Goal: Task Accomplishment & Management: Manage account settings

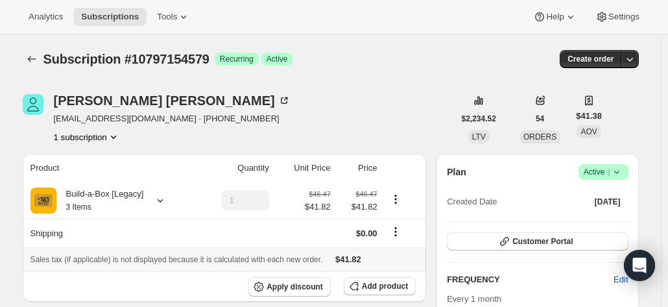
scroll to position [222, 0]
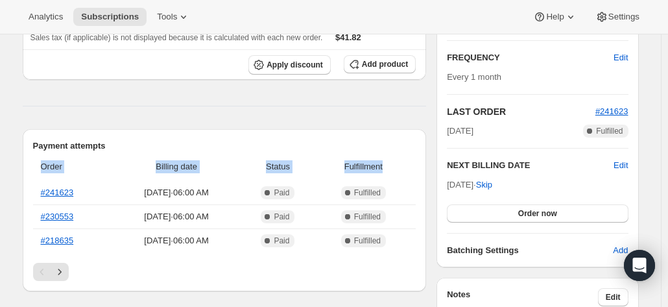
drag, startPoint x: 393, startPoint y: 160, endPoint x: 416, endPoint y: 125, distance: 41.2
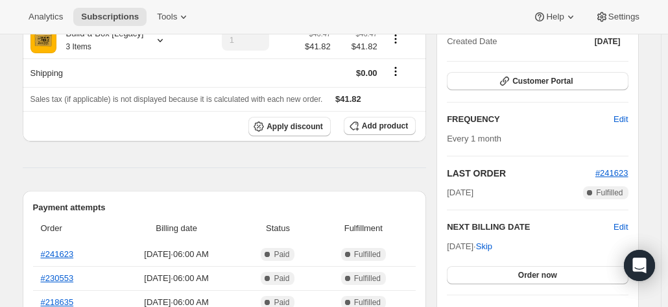
scroll to position [160, 0]
click at [527, 77] on span "Customer Portal" at bounding box center [543, 82] width 60 height 10
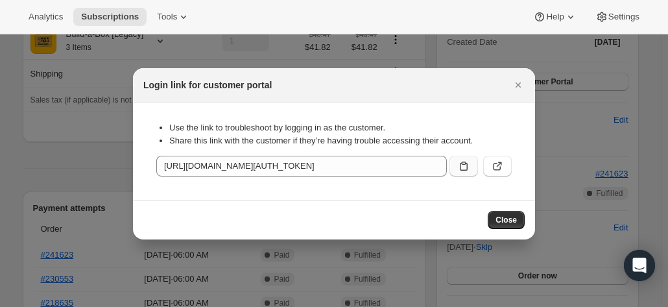
click at [464, 165] on icon ":rbt:" at bounding box center [463, 166] width 13 height 13
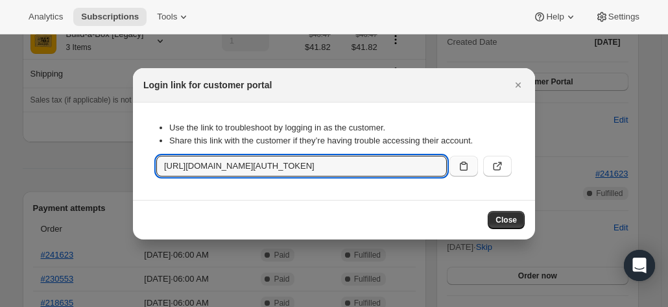
click at [86, 175] on div at bounding box center [334, 153] width 668 height 307
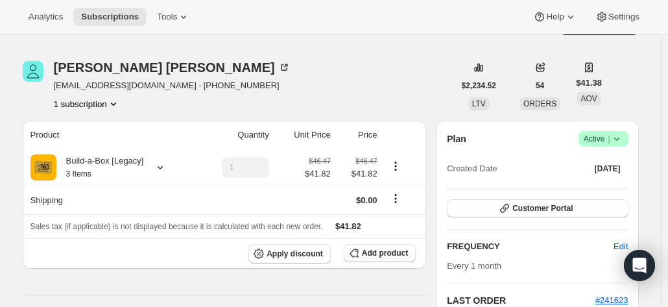
scroll to position [0, 0]
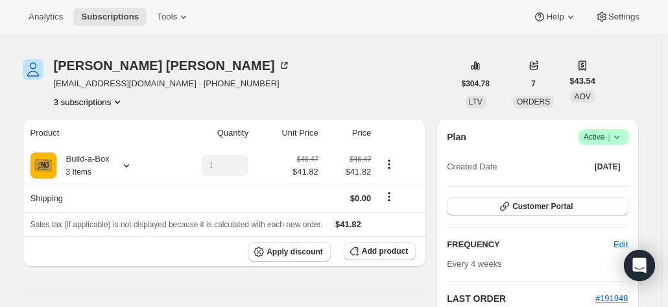
scroll to position [25, 0]
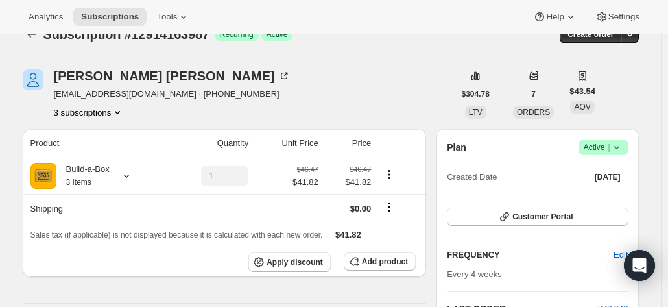
click at [99, 111] on button "3 subscriptions" at bounding box center [89, 112] width 71 height 13
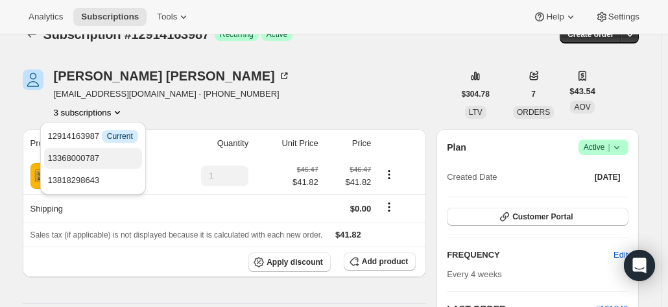
click at [99, 149] on button "13368000787" at bounding box center [93, 158] width 98 height 21
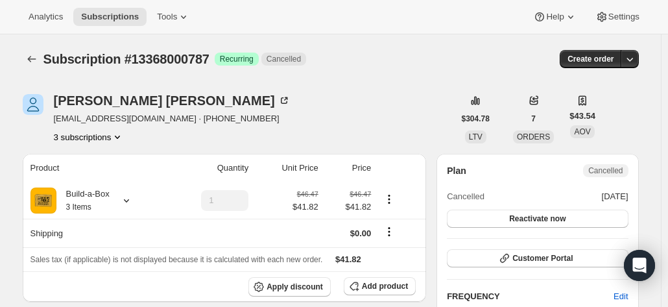
click at [101, 142] on button "3 subscriptions" at bounding box center [89, 136] width 71 height 13
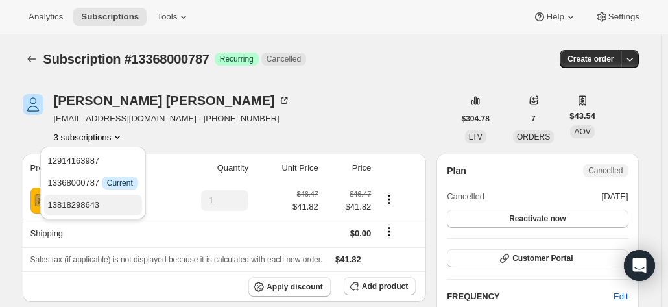
click at [103, 199] on span "13818298643" at bounding box center [93, 205] width 90 height 13
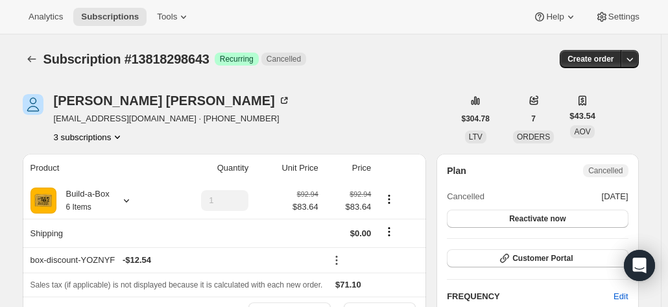
click at [117, 137] on icon "Product actions" at bounding box center [117, 136] width 13 height 13
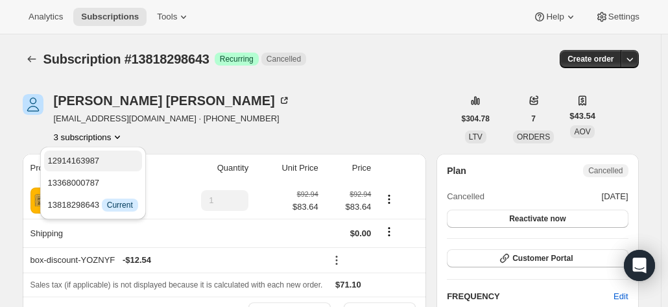
click at [115, 159] on span "12914163987" at bounding box center [93, 160] width 90 height 13
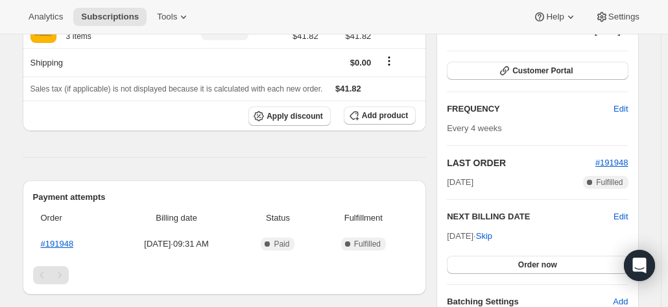
scroll to position [172, 0]
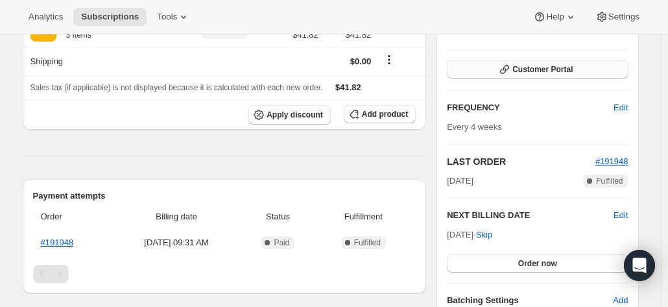
click at [524, 66] on span "Customer Portal" at bounding box center [543, 69] width 60 height 10
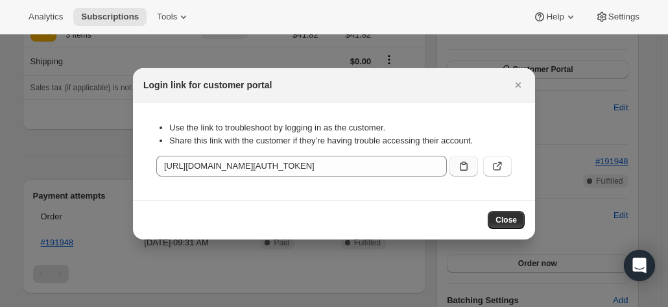
click at [461, 167] on icon ":rjo:" at bounding box center [463, 166] width 13 height 13
click at [513, 221] on span "Close" at bounding box center [506, 220] width 21 height 10
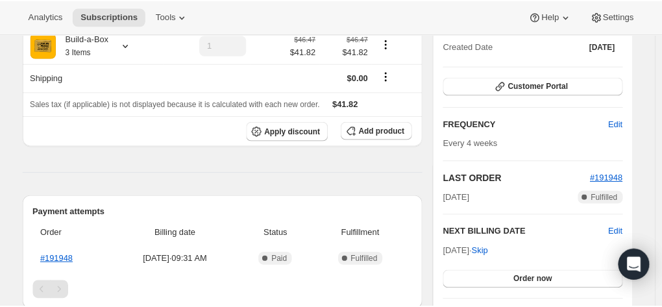
scroll to position [150, 0]
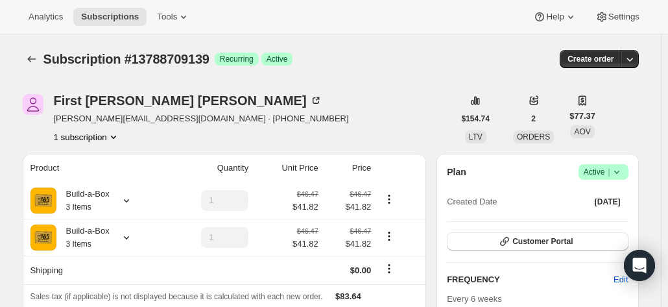
click at [605, 168] on span "Active |" at bounding box center [604, 171] width 40 height 13
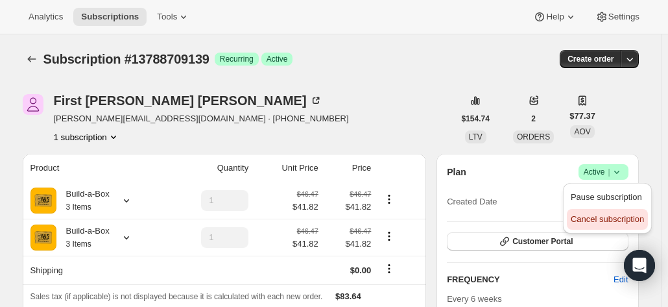
click at [574, 219] on span "Cancel subscription" at bounding box center [607, 219] width 73 height 10
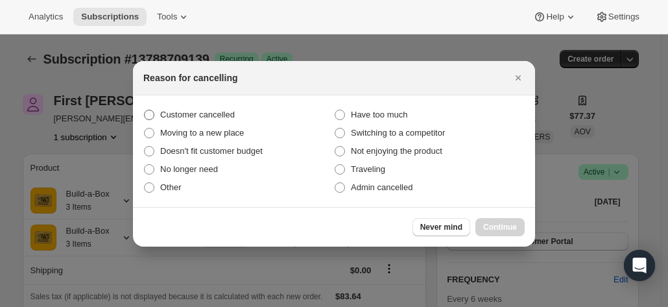
click at [191, 121] on label "Customer cancelled" at bounding box center [238, 115] width 191 height 18
click at [145, 110] on input "Customer cancelled" at bounding box center [144, 110] width 1 height 1
radio input "true"
click at [506, 224] on span "Continue" at bounding box center [500, 227] width 34 height 10
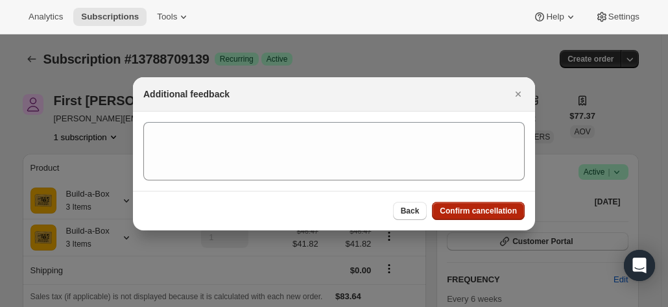
click at [500, 210] on span "Confirm cancellation" at bounding box center [478, 211] width 77 height 10
